Goal: Transaction & Acquisition: Purchase product/service

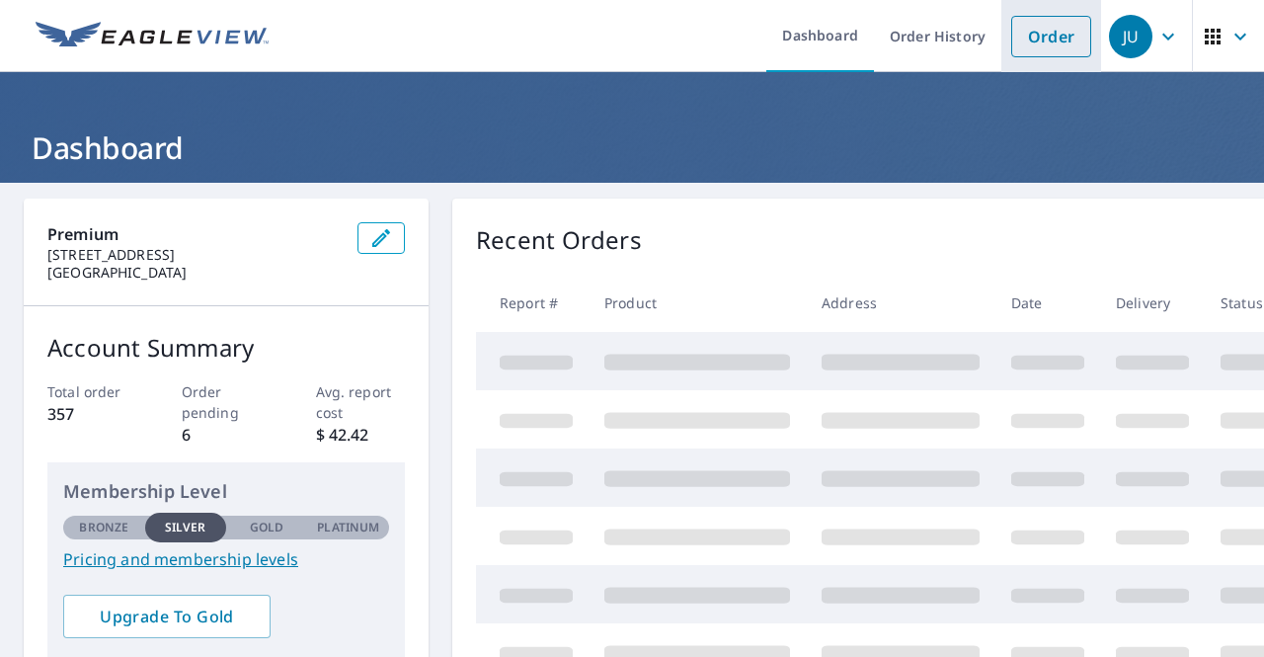
click at [1049, 27] on link "Order" at bounding box center [1051, 36] width 80 height 41
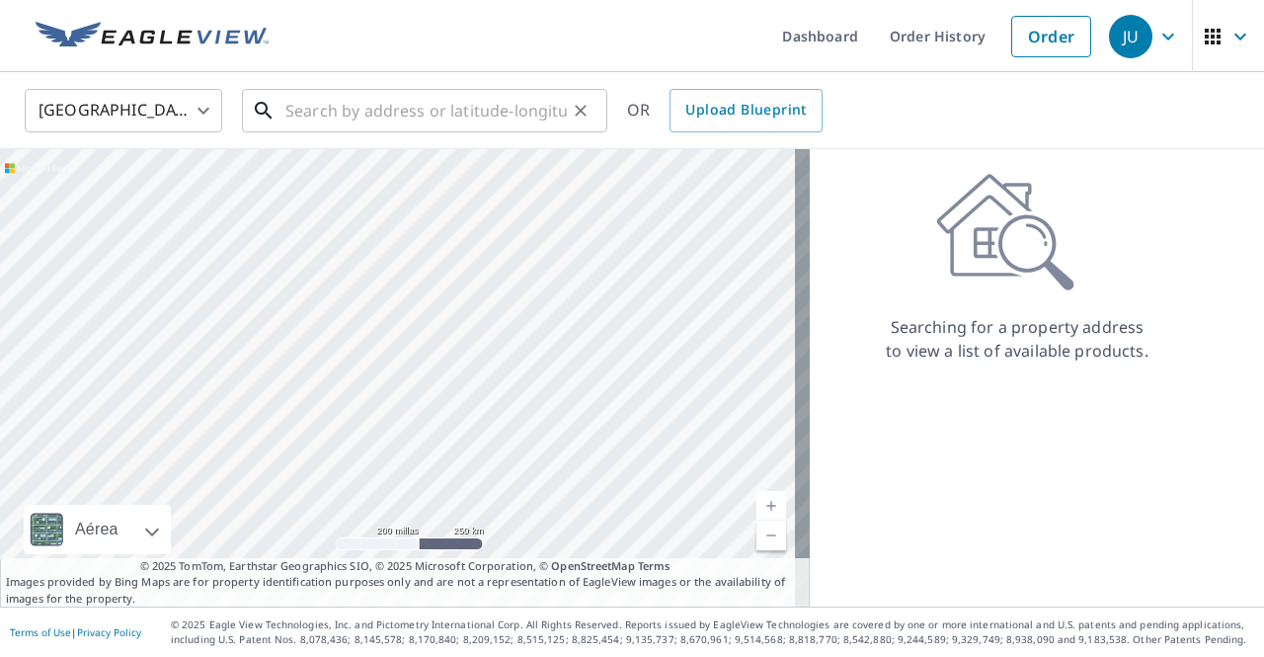
click at [302, 107] on input "text" at bounding box center [425, 110] width 281 height 55
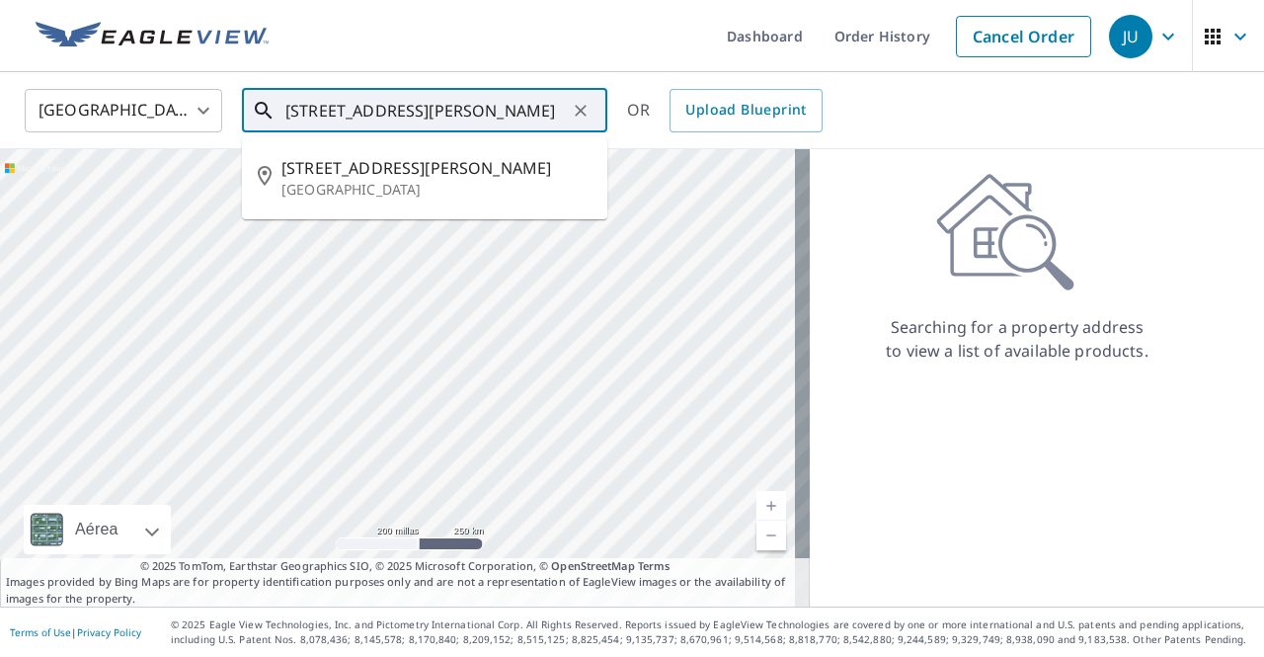
click at [454, 189] on p "[GEOGRAPHIC_DATA]" at bounding box center [436, 190] width 310 height 20
type input "[STREET_ADDRESS][PERSON_NAME]"
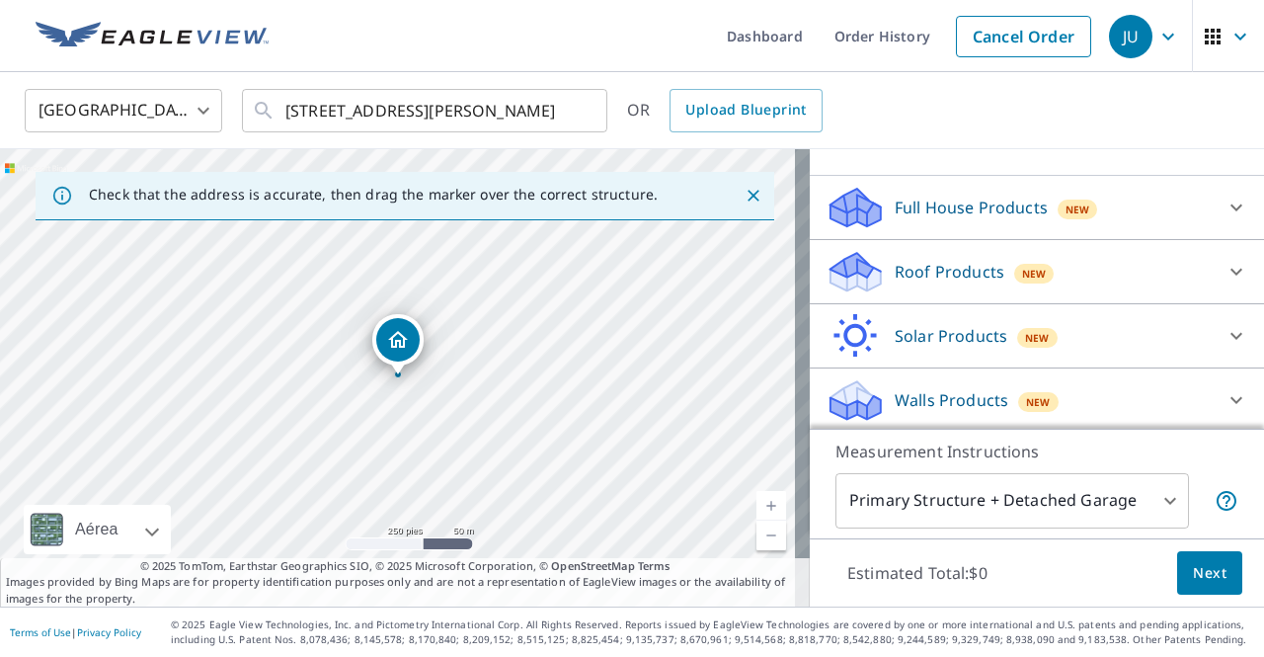
click at [1212, 277] on div at bounding box center [1235, 271] width 47 height 47
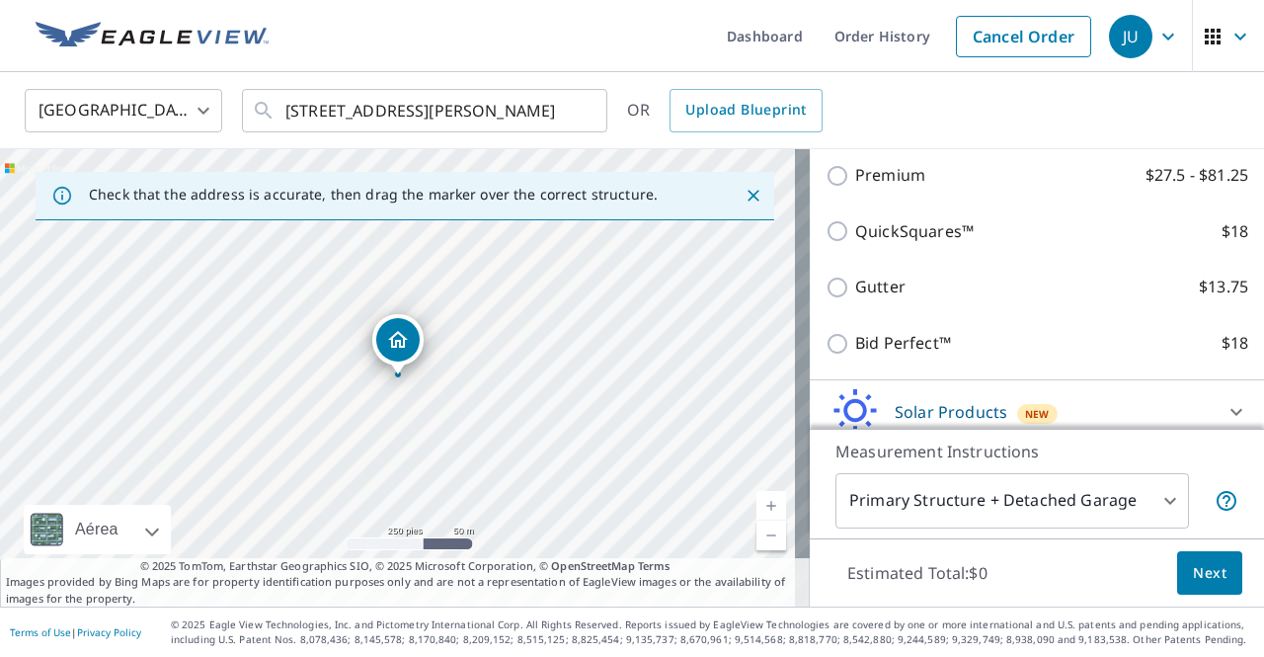
scroll to position [330, 0]
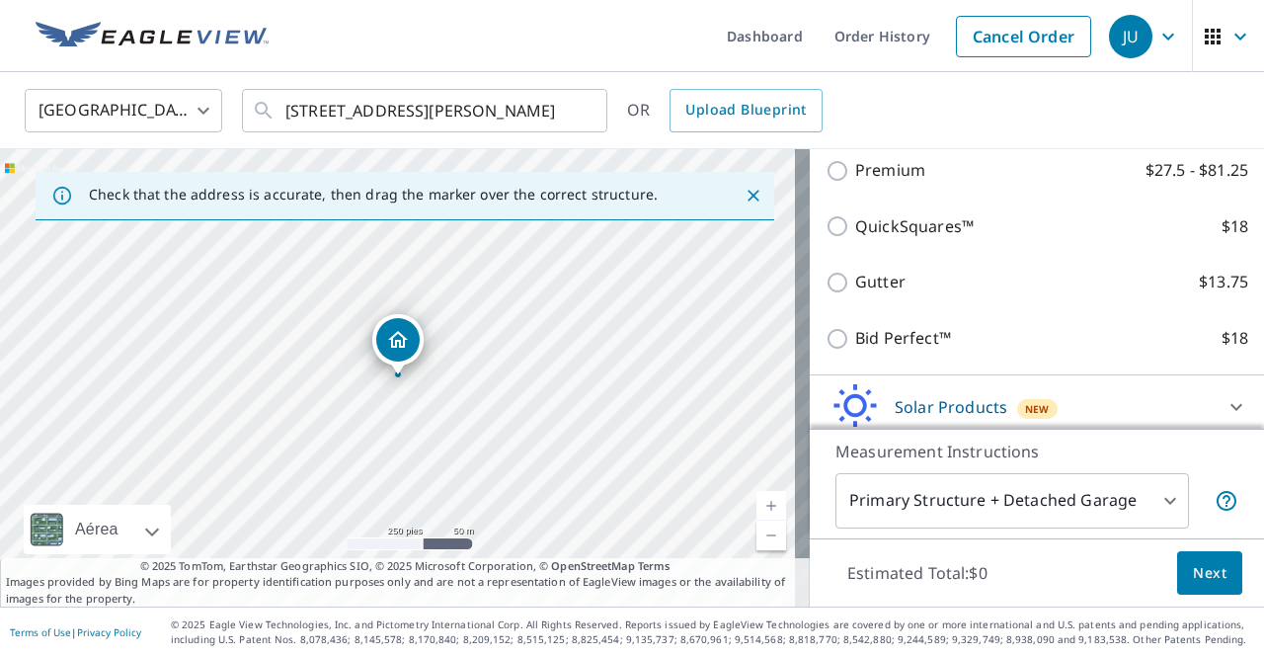
click at [1087, 340] on label "Bid Perfect™ $18" at bounding box center [1051, 338] width 393 height 25
click at [855, 340] on input "Bid Perfect™ $18" at bounding box center [840, 339] width 30 height 24
checkbox input "true"
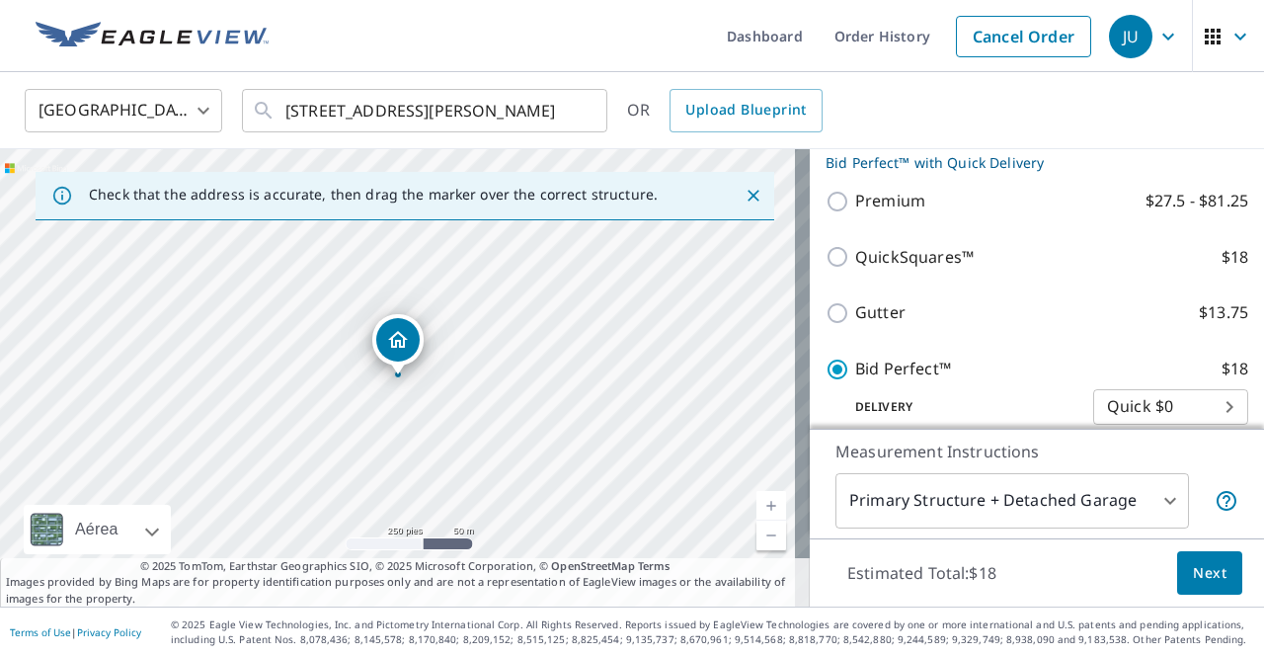
scroll to position [359, 0]
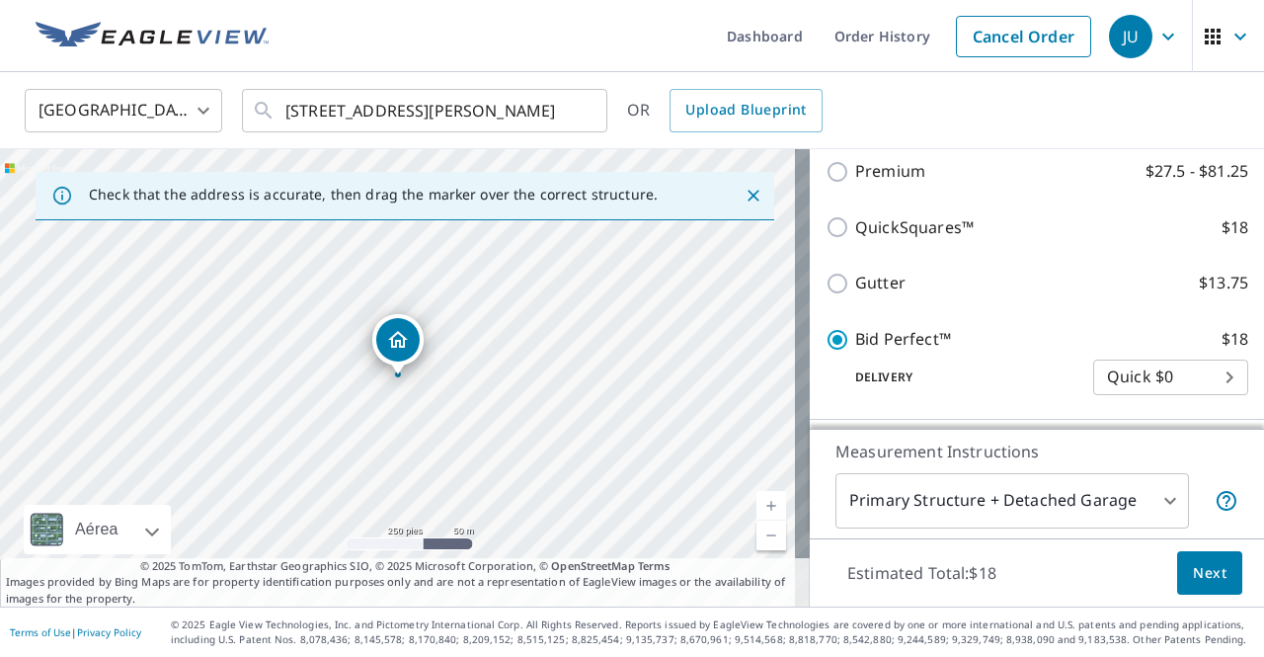
click at [1204, 581] on span "Next" at bounding box center [1210, 573] width 34 height 25
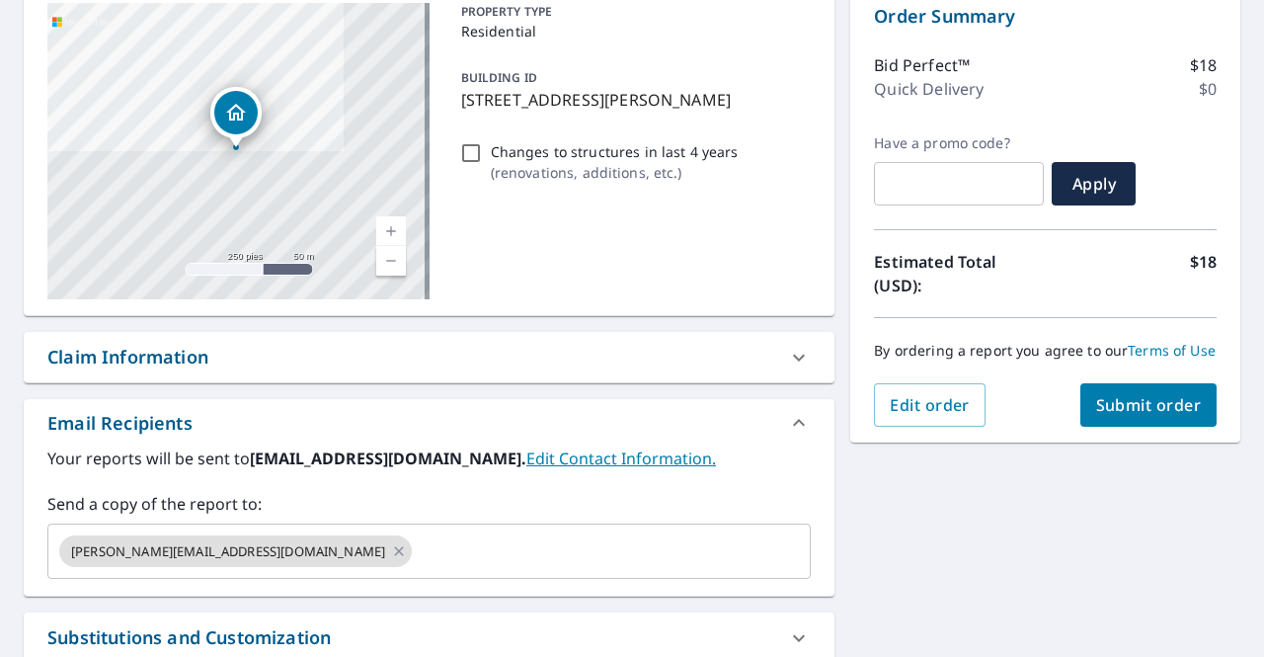
scroll to position [217, 0]
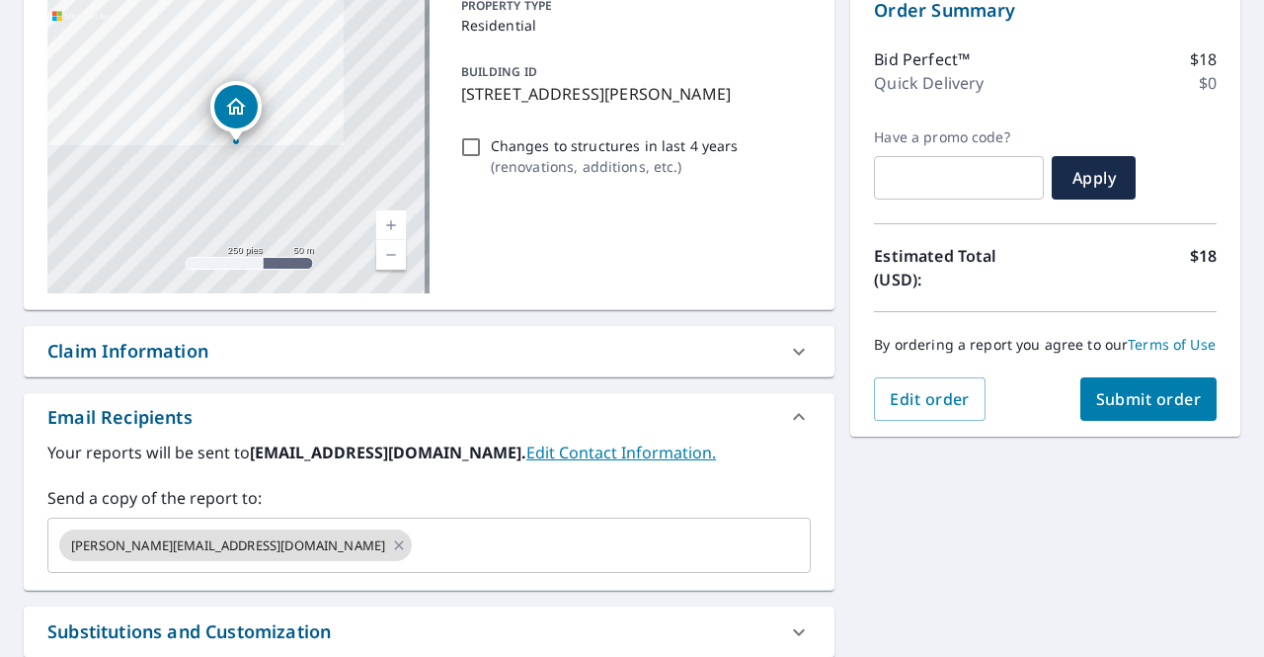
click at [1154, 410] on span "Submit order" at bounding box center [1149, 399] width 106 height 22
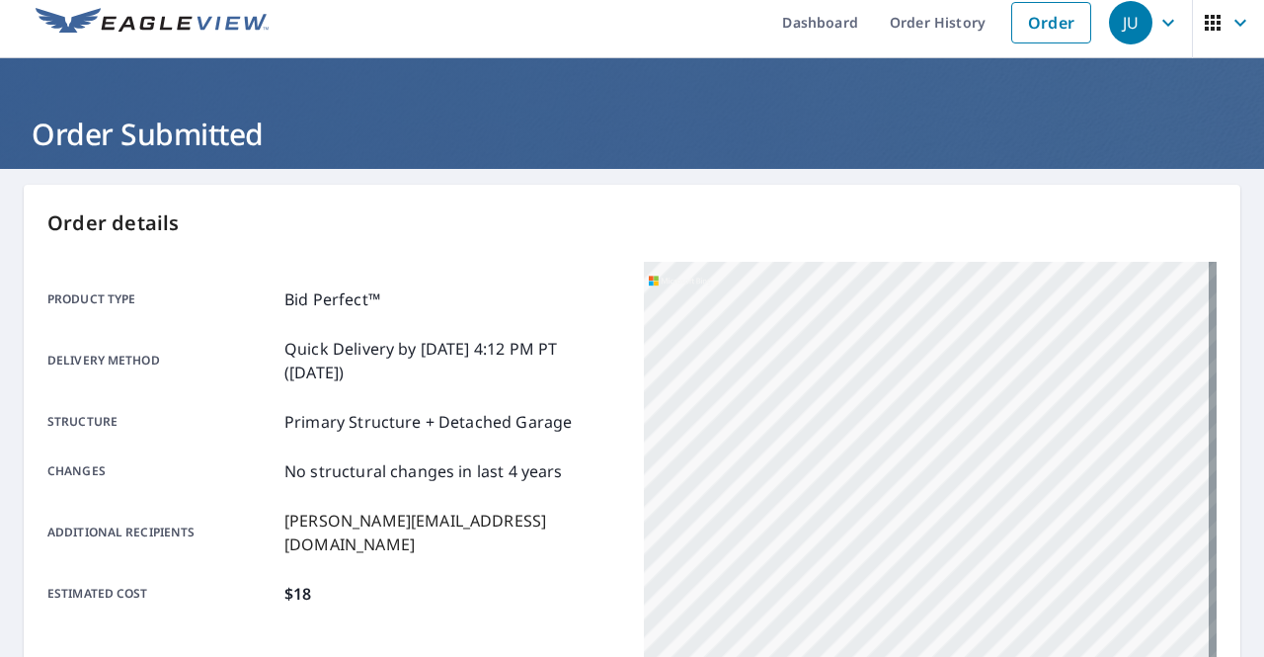
scroll to position [12, 0]
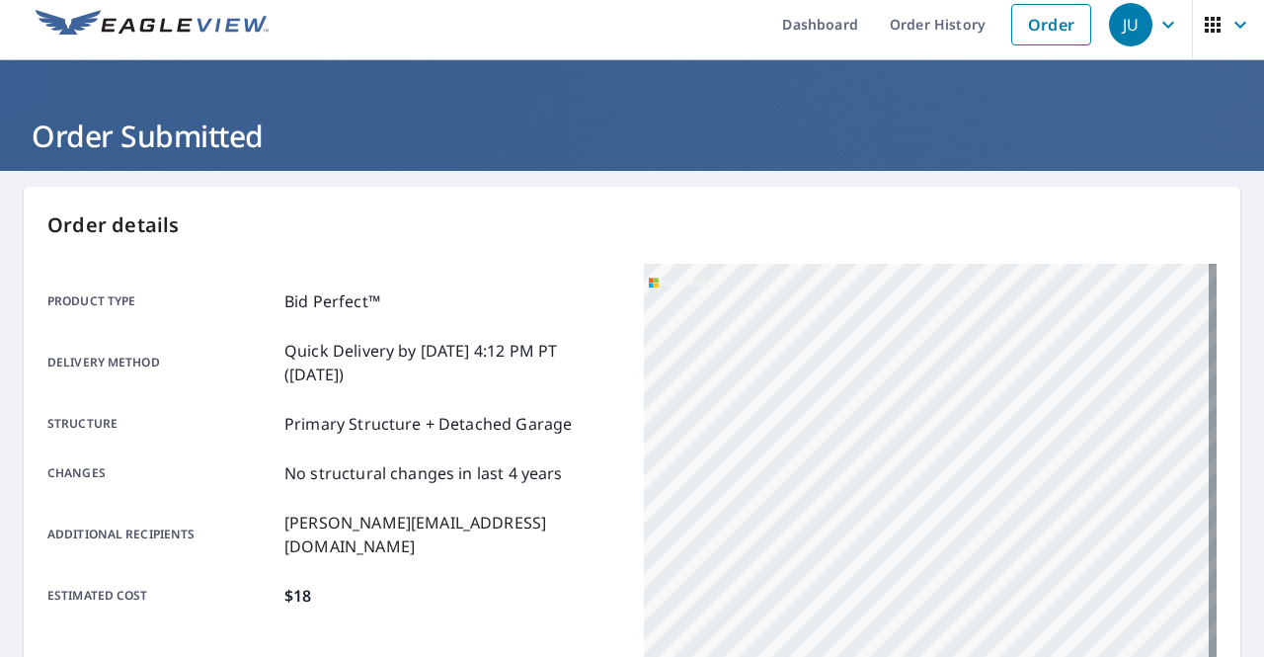
click at [215, 30] on img at bounding box center [152, 25] width 233 height 30
